Goal: Information Seeking & Learning: Learn about a topic

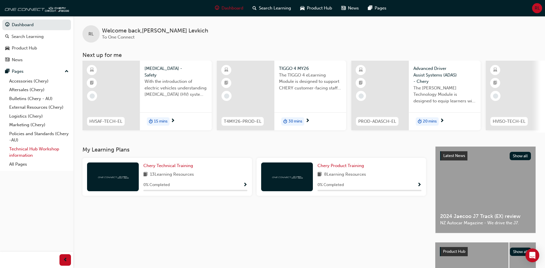
click at [47, 150] on link "Technical Hub Workshop information" at bounding box center [39, 151] width 64 height 15
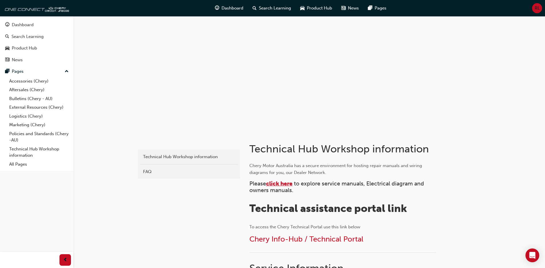
click at [288, 184] on span "click here" at bounding box center [279, 183] width 26 height 7
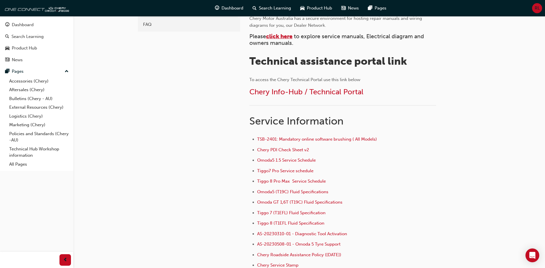
scroll to position [128, 0]
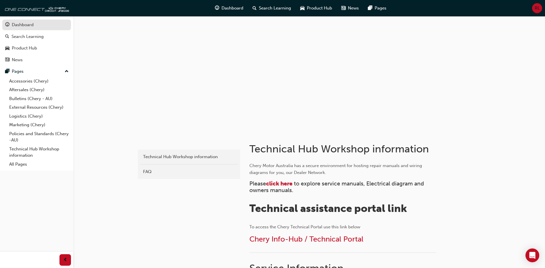
click at [21, 27] on div "Dashboard" at bounding box center [23, 25] width 22 height 7
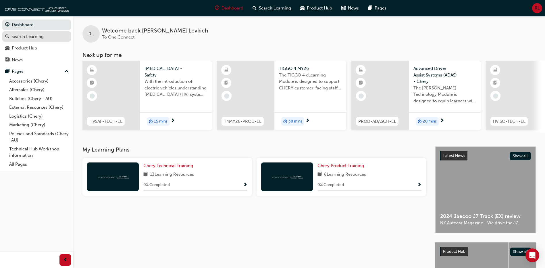
click at [29, 38] on div "Search Learning" at bounding box center [27, 36] width 32 height 7
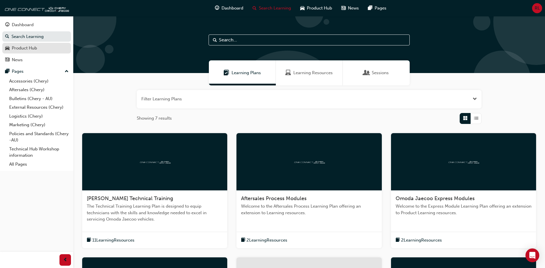
click at [29, 46] on div "Product Hub" at bounding box center [24, 48] width 25 height 7
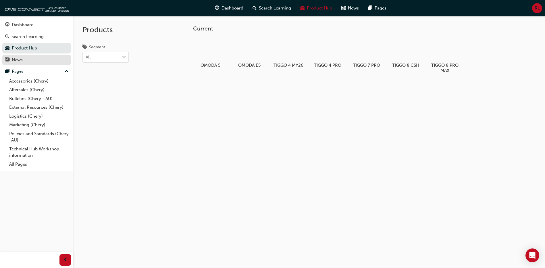
click at [31, 55] on link "News" at bounding box center [36, 60] width 69 height 11
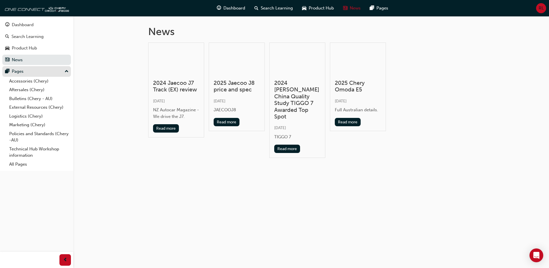
click at [31, 70] on div "Pages" at bounding box center [36, 71] width 63 height 7
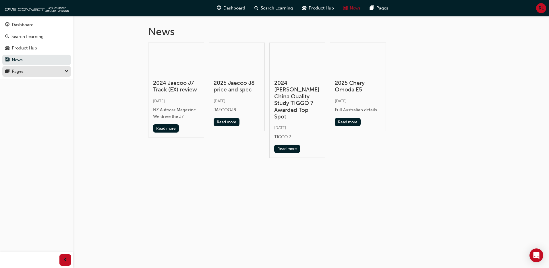
click at [30, 73] on div "Pages" at bounding box center [36, 71] width 63 height 7
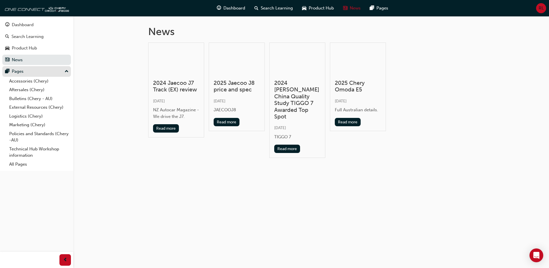
click at [57, 71] on div "Pages" at bounding box center [36, 71] width 63 height 7
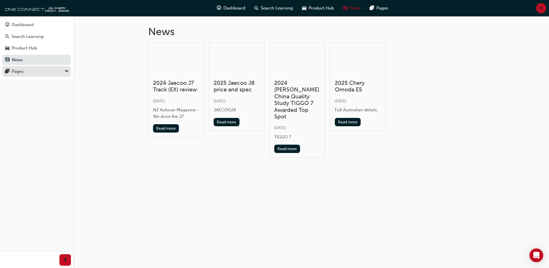
click at [61, 70] on div "Pages" at bounding box center [36, 71] width 63 height 7
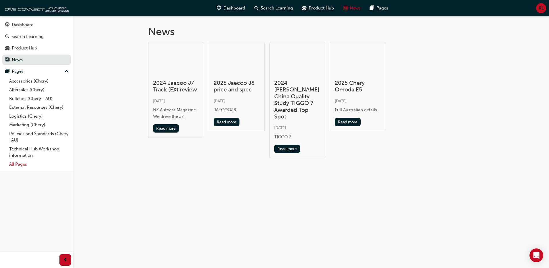
click at [13, 163] on link "All Pages" at bounding box center [39, 164] width 64 height 9
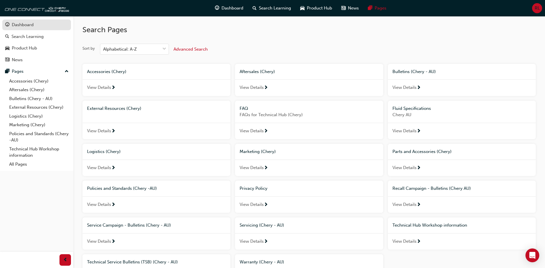
click at [44, 28] on div "Dashboard" at bounding box center [36, 24] width 63 height 7
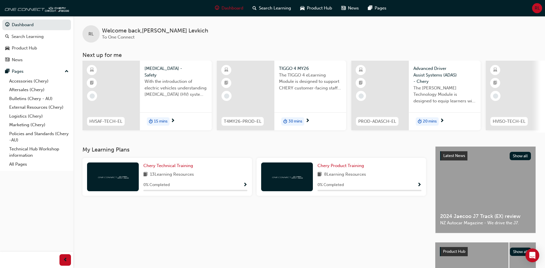
drag, startPoint x: 51, startPoint y: 0, endPoint x: 195, endPoint y: 34, distance: 148.4
click at [195, 34] on div "RL Welcome back , Ryan Levkich To One Connect" at bounding box center [308, 29] width 471 height 26
click at [30, 146] on link "Technical Hub Workshop information" at bounding box center [39, 151] width 64 height 15
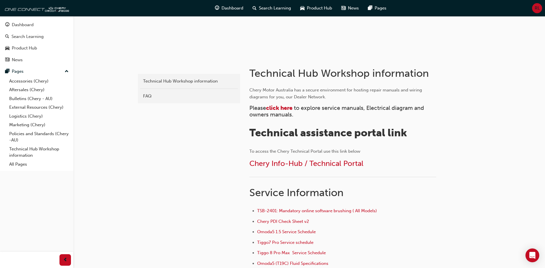
scroll to position [86, 0]
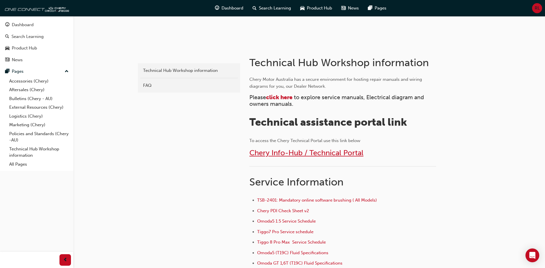
click at [332, 154] on span "Chery Info-Hub / Technical Portal" at bounding box center [306, 152] width 114 height 9
